Goal: Task Accomplishment & Management: Manage account settings

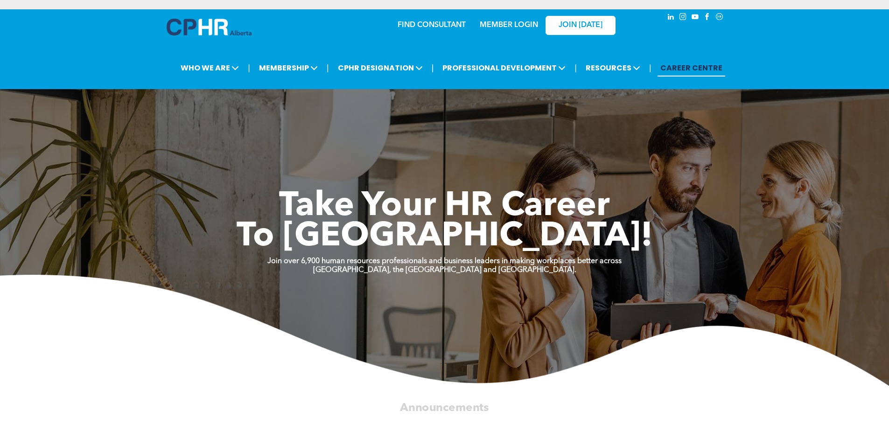
click at [513, 29] on link "MEMBER LOGIN" at bounding box center [509, 24] width 58 height 7
click at [507, 23] on link "MEMBER LOGIN" at bounding box center [509, 24] width 58 height 7
click at [511, 21] on div "MEMBER LOGIN" at bounding box center [509, 22] width 61 height 17
click at [509, 25] on link "MEMBER LOGIN" at bounding box center [509, 24] width 58 height 7
